Goal: Find specific page/section: Find specific page/section

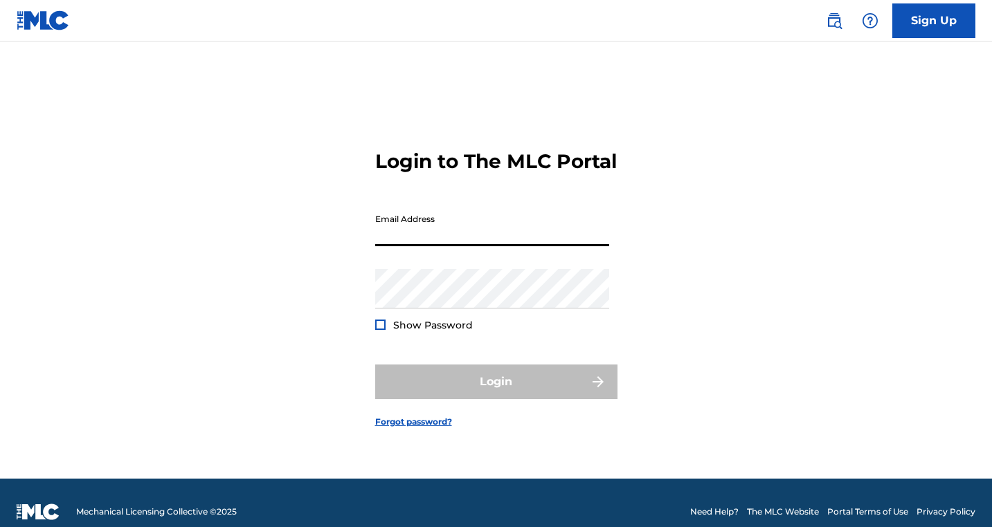
type input "[EMAIL_ADDRESS][PERSON_NAME][DOMAIN_NAME]"
click at [495, 394] on button "Login" at bounding box center [496, 382] width 242 height 35
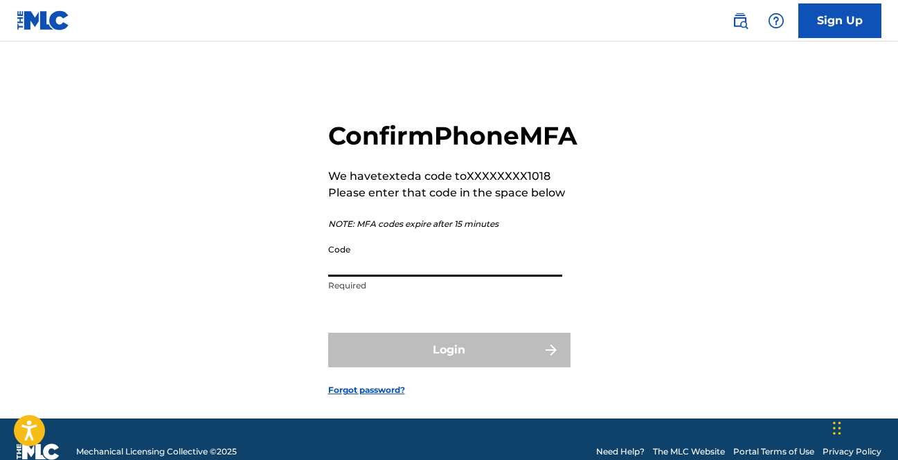
click at [487, 277] on input "Code" at bounding box center [445, 256] width 234 height 39
paste input "104343"
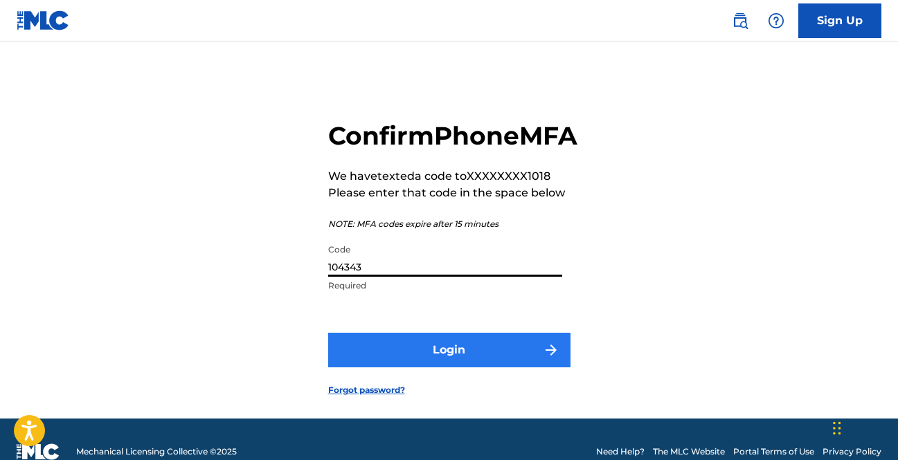
type input "104343"
click at [508, 367] on button "Login" at bounding box center [449, 350] width 242 height 35
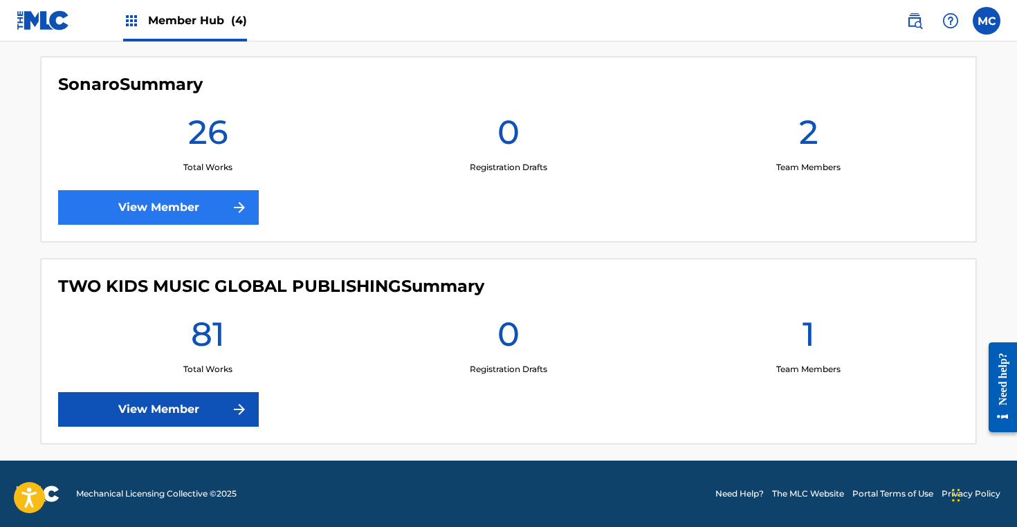
scroll to position [763, 0]
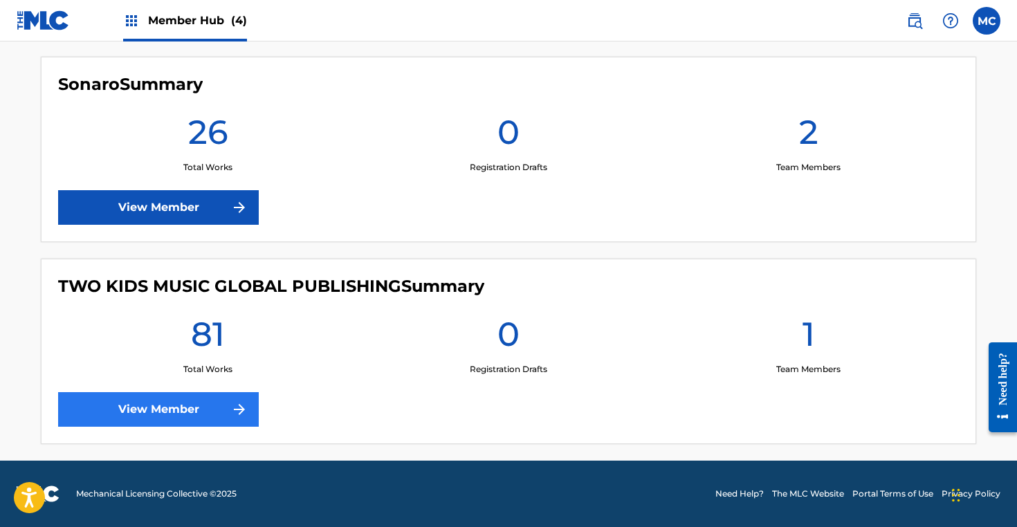
click at [157, 410] on link "View Member" at bounding box center [158, 409] width 201 height 35
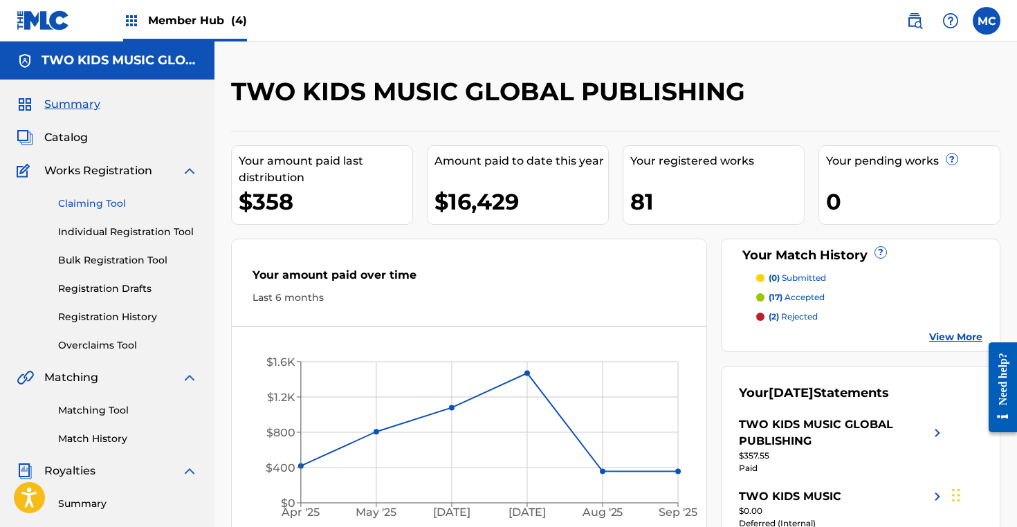
click at [72, 201] on link "Claiming Tool" at bounding box center [128, 204] width 140 height 15
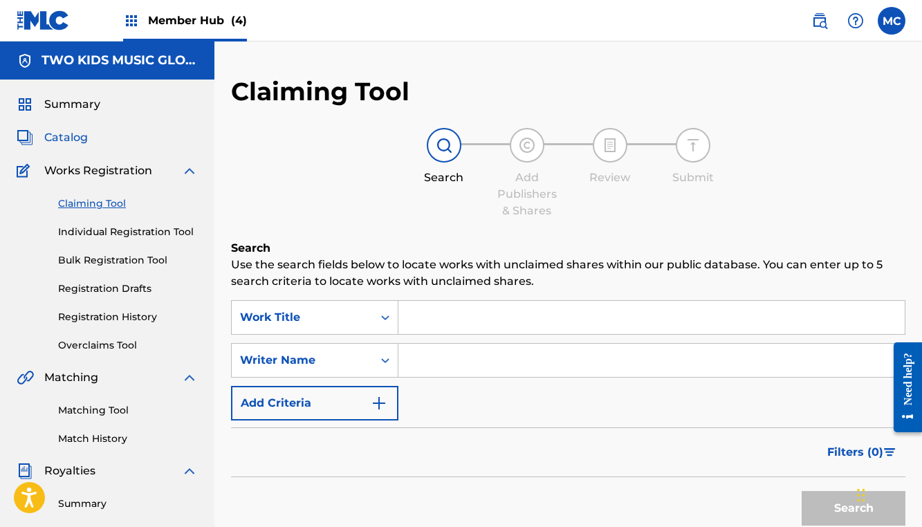
click at [72, 143] on span "Catalog" at bounding box center [66, 137] width 44 height 17
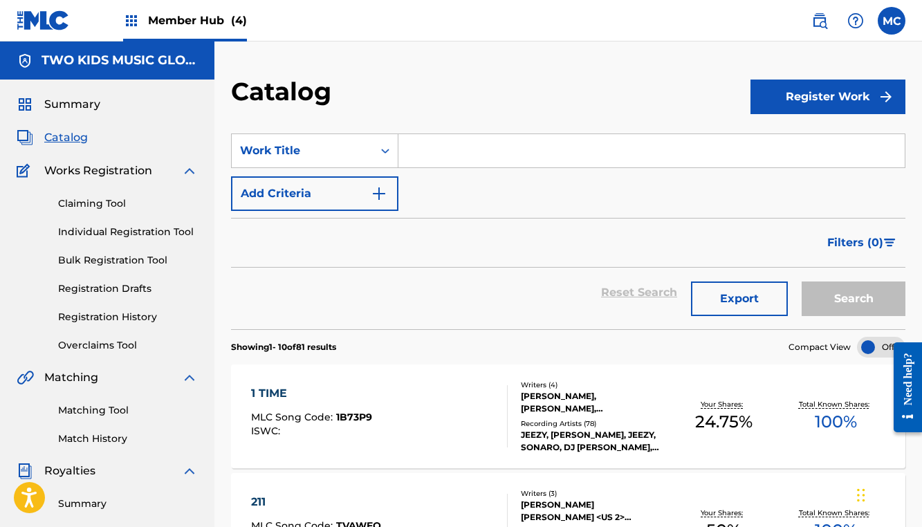
click at [483, 151] on input "Search Form" at bounding box center [652, 150] width 507 height 33
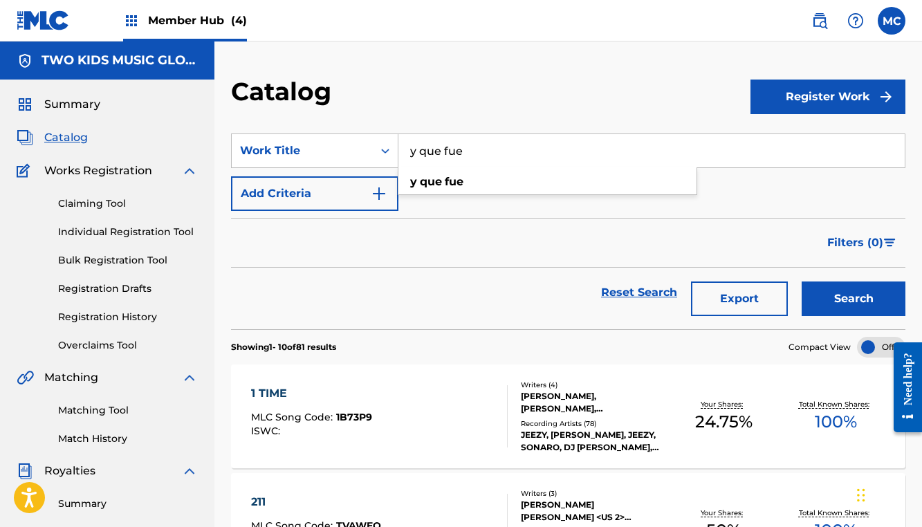
type input "y que fue"
click at [456, 181] on strong "fue" at bounding box center [454, 181] width 19 height 13
click at [889, 289] on button "Search" at bounding box center [854, 299] width 104 height 35
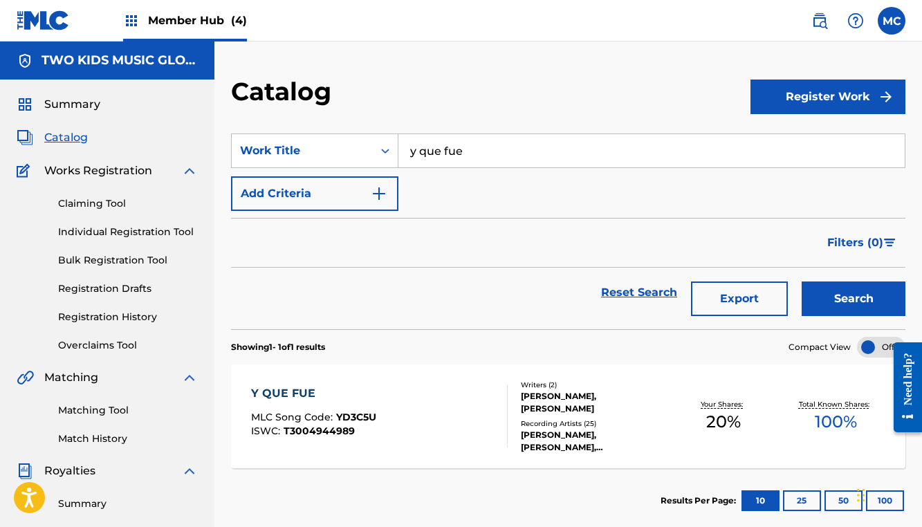
click at [285, 403] on div "Y QUE FUE MLC Song Code : YD3C5U ISWC : T3004944989" at bounding box center [313, 416] width 125 height 62
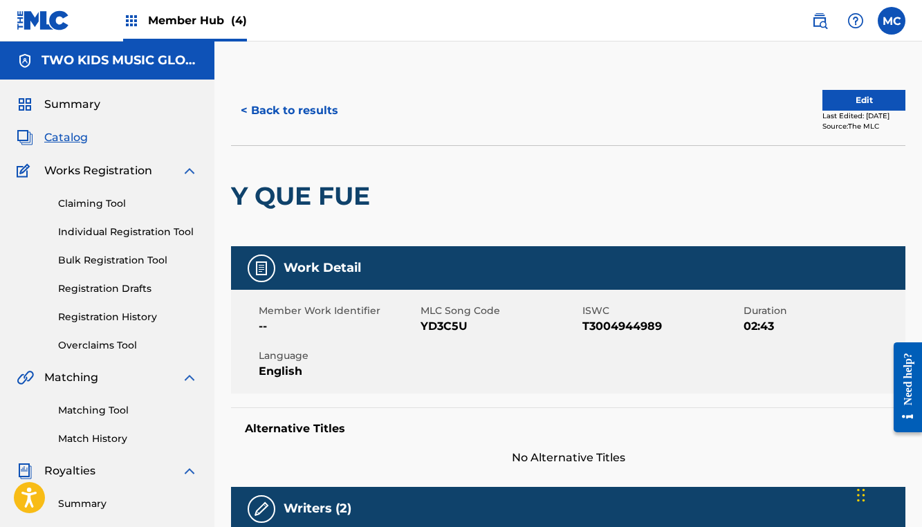
scroll to position [538, 0]
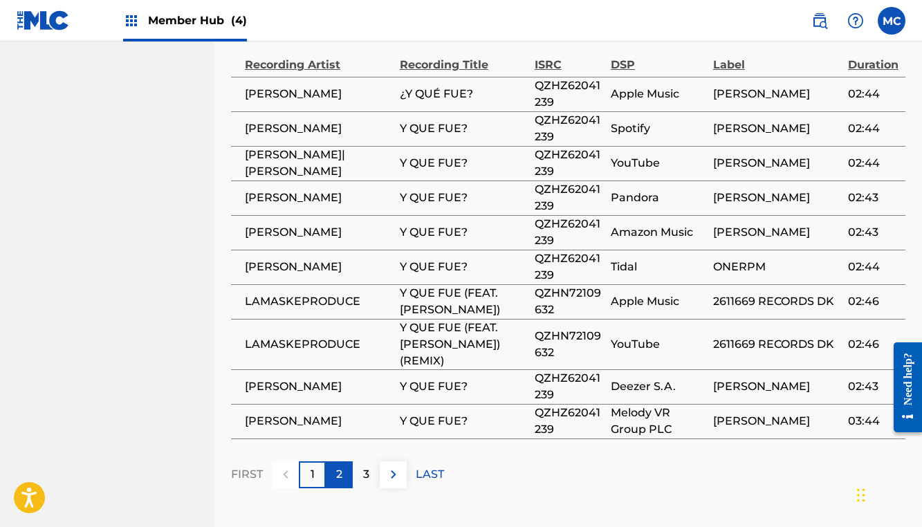
click at [343, 466] on p "2" at bounding box center [339, 474] width 6 height 17
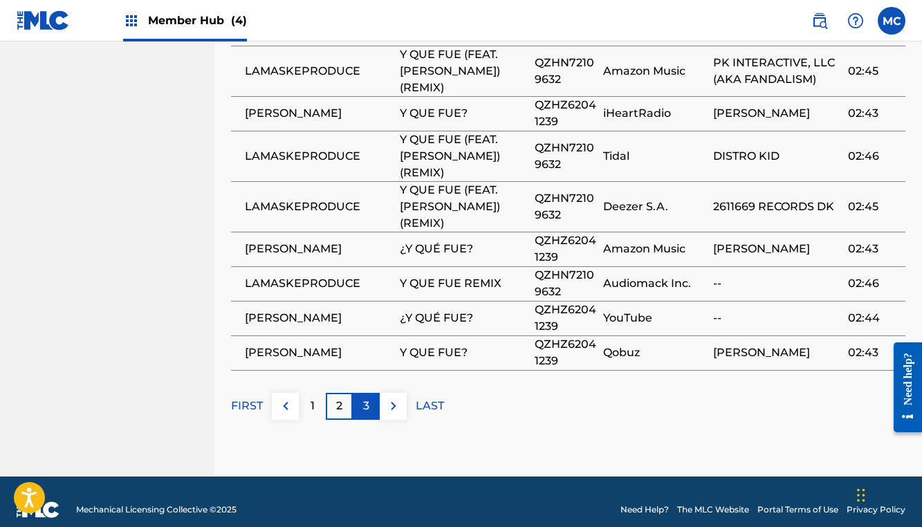
scroll to position [1262, 0]
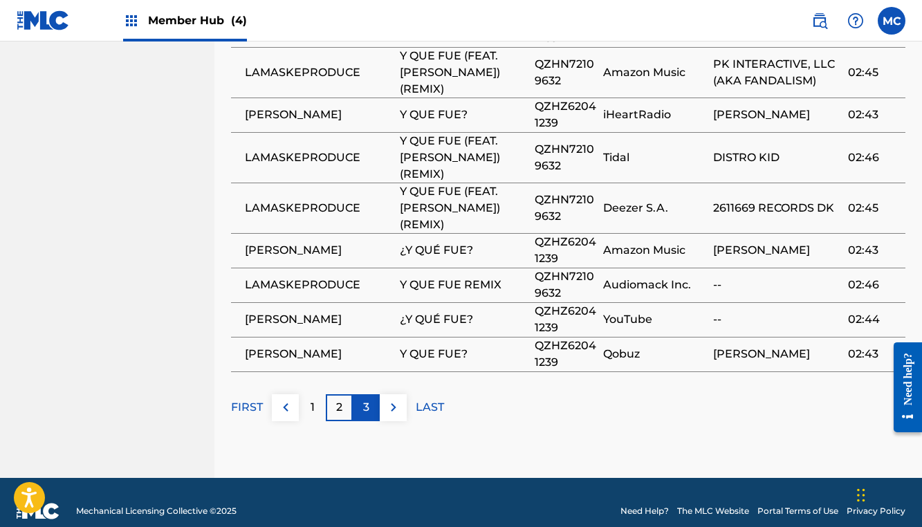
click at [363, 399] on p "3" at bounding box center [366, 407] width 6 height 17
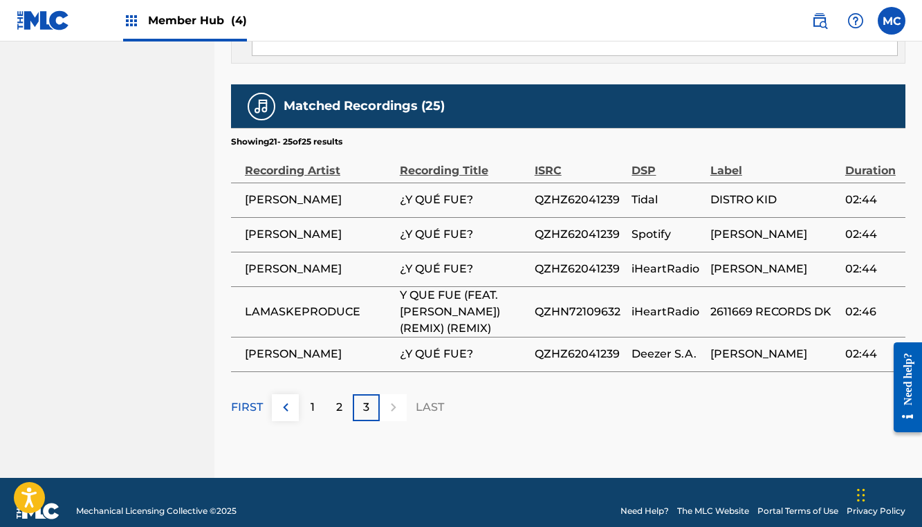
scroll to position [1054, 0]
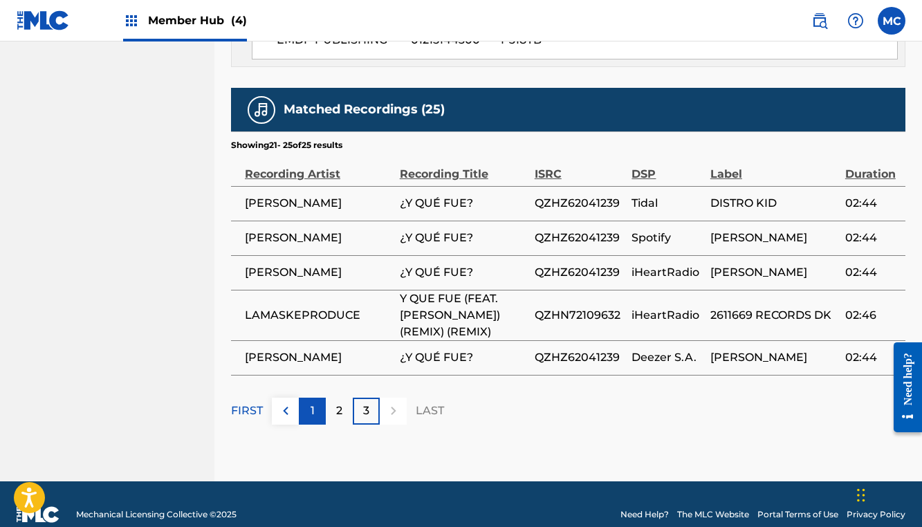
click at [313, 403] on p "1" at bounding box center [313, 411] width 4 height 17
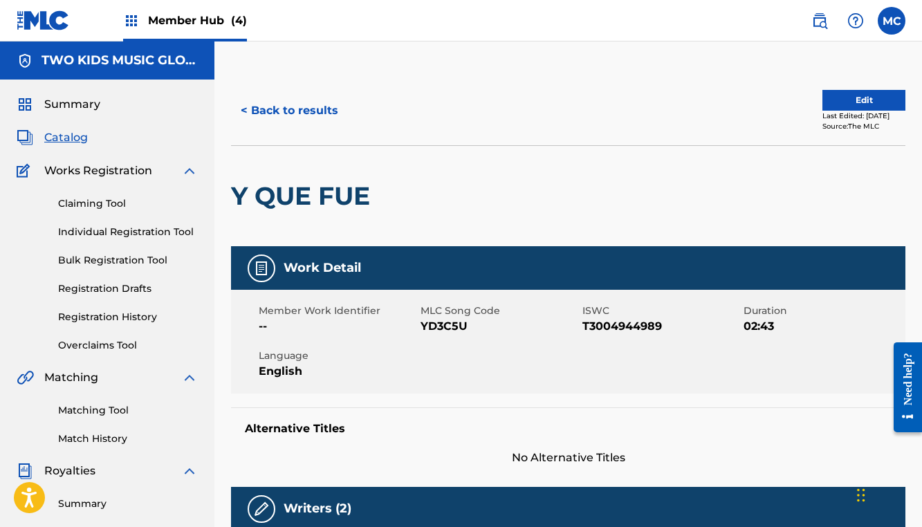
scroll to position [0, 0]
click at [274, 116] on button "< Back to results" at bounding box center [289, 110] width 117 height 35
